Goal: Find specific page/section: Find specific page/section

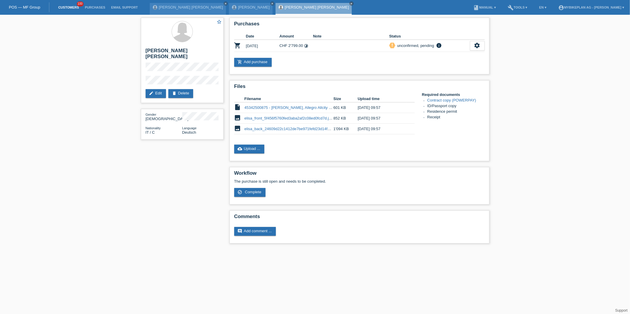
click at [71, 6] on link "Customers" at bounding box center [68, 8] width 27 height 4
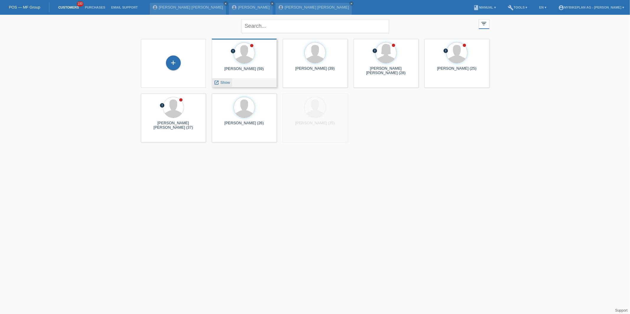
click at [221, 83] on span "Show" at bounding box center [225, 82] width 10 height 4
